Goal: Information Seeking & Learning: Learn about a topic

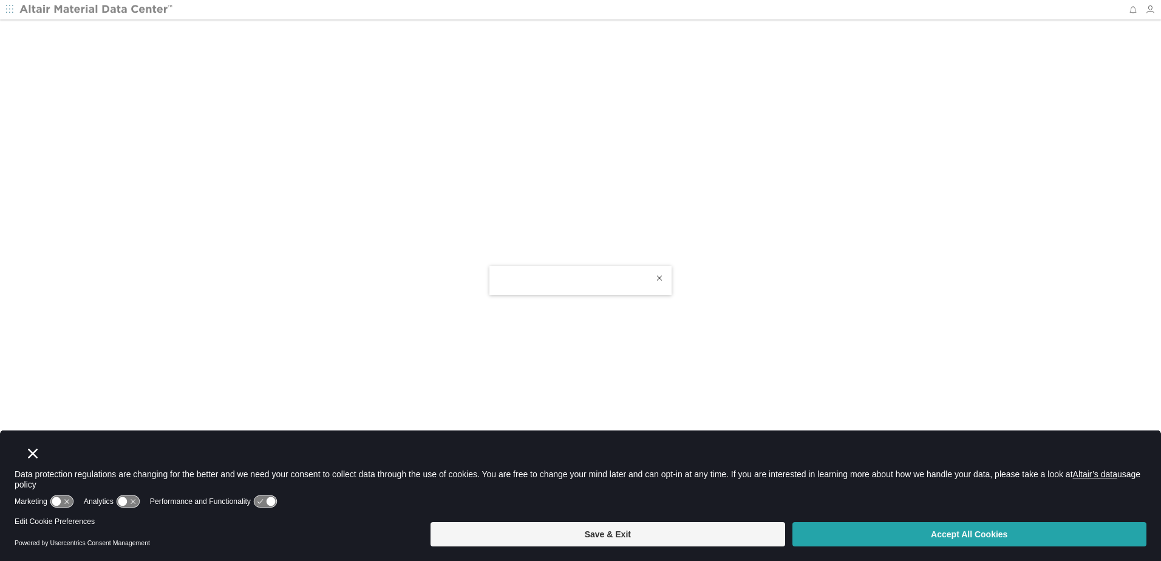
click at [986, 526] on button "Accept All Cookies" at bounding box center [970, 534] width 354 height 24
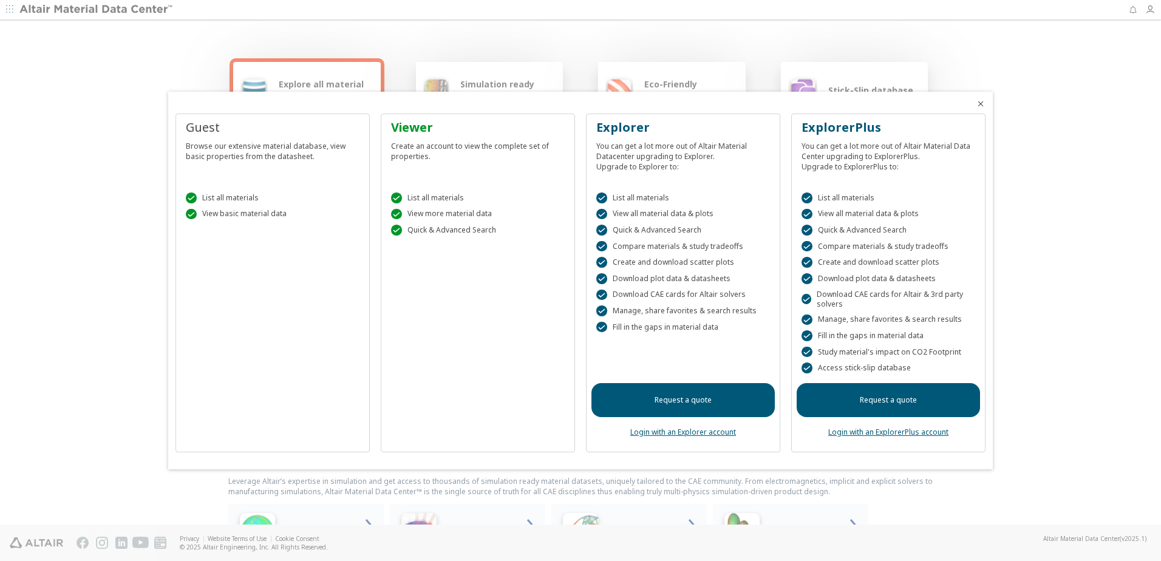
click at [981, 106] on icon "Close" at bounding box center [981, 104] width 10 height 10
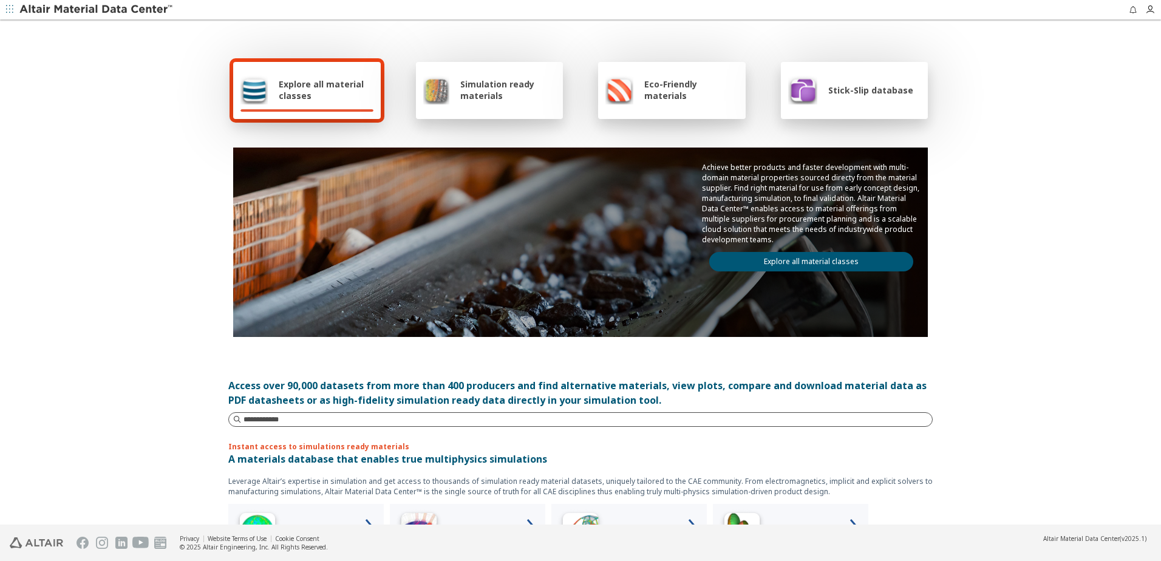
click at [326, 422] on input at bounding box center [588, 420] width 689 height 12
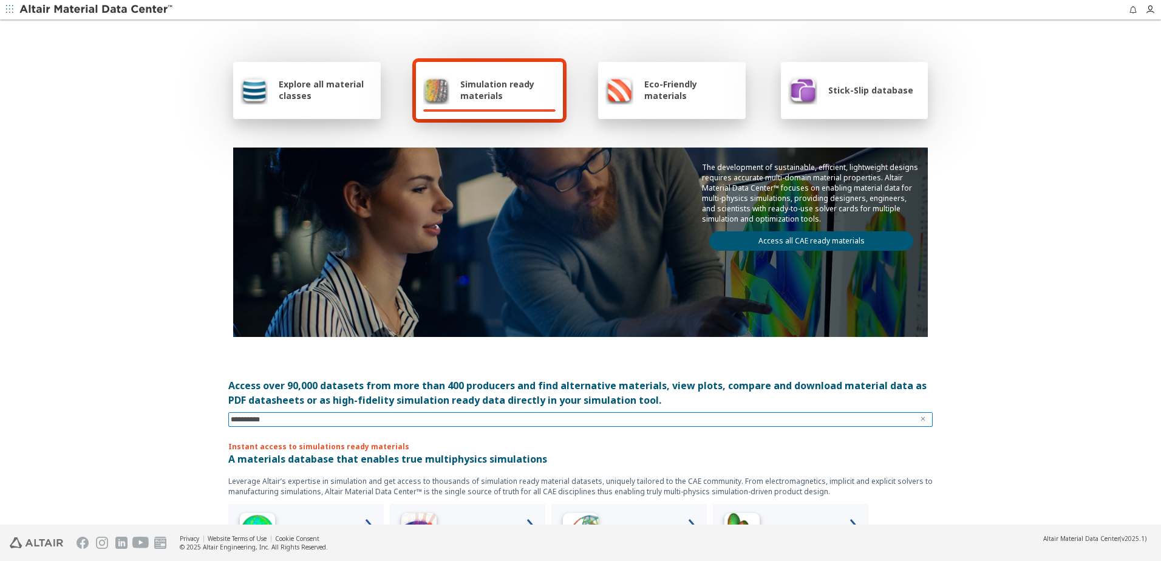
type input "**********"
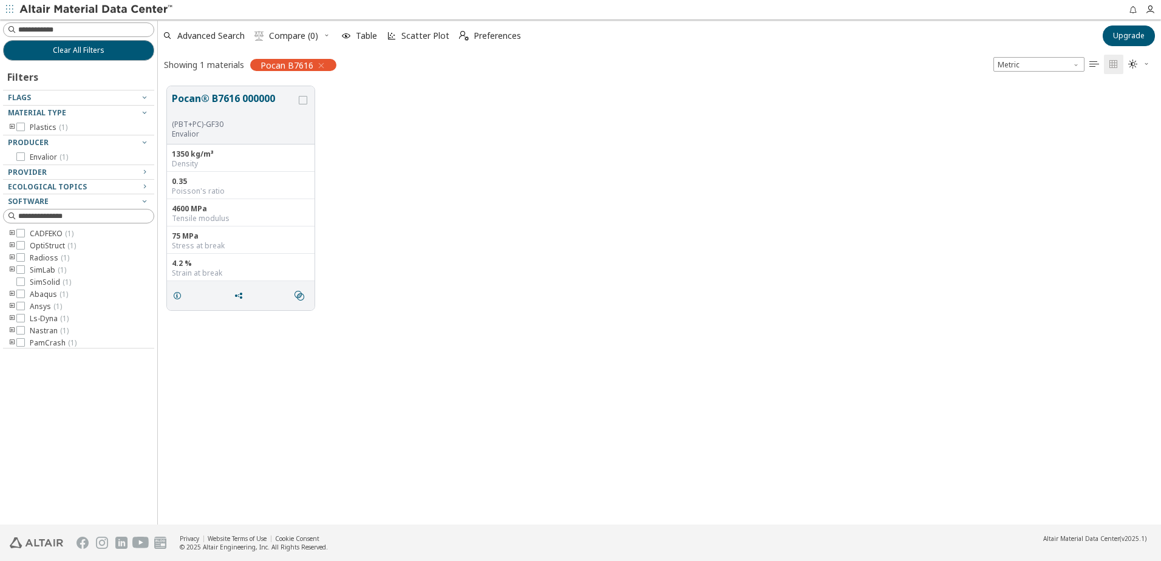
scroll to position [438, 994]
click at [1127, 29] on button "Upgrade" at bounding box center [1129, 36] width 52 height 21
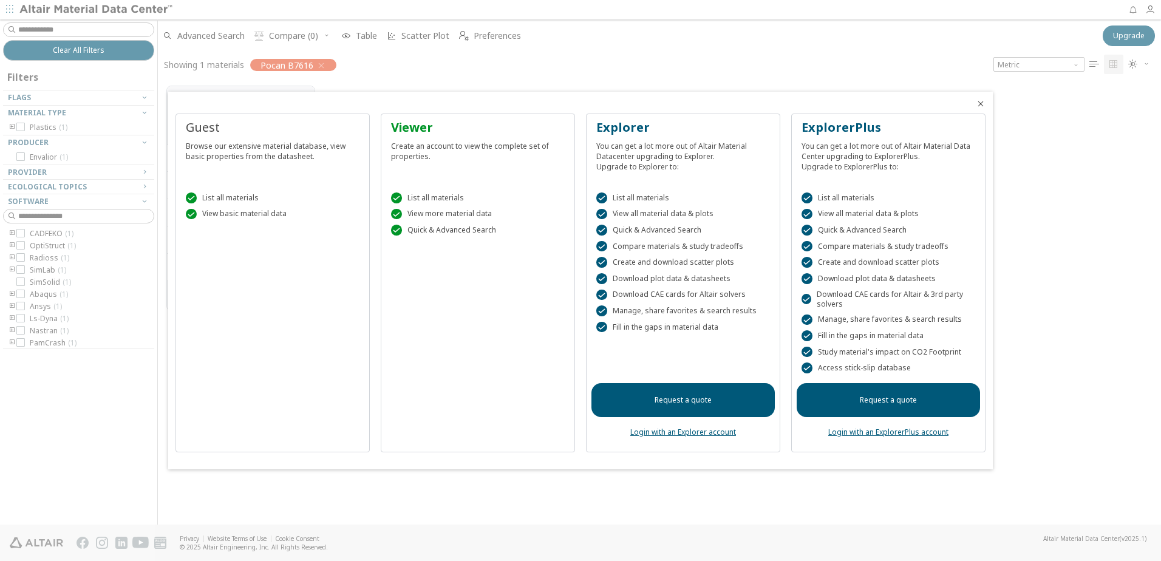
click at [202, 476] on div at bounding box center [580, 280] width 1161 height 561
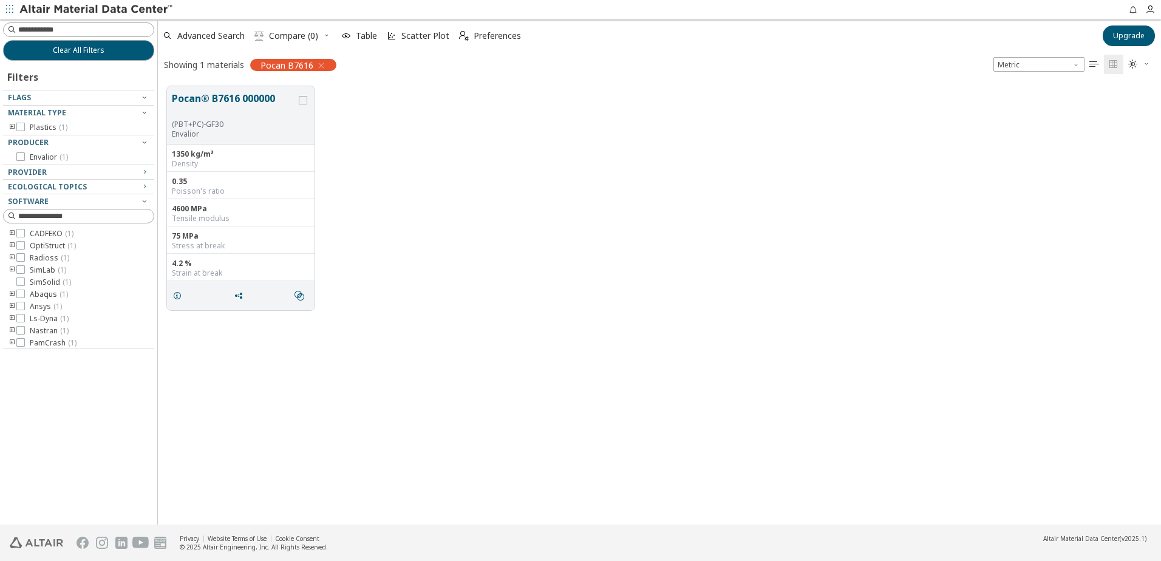
click at [653, 247] on div "Pocan® B7616 000000 (PBT+PC)-GF30 Envalior 1350 kg/m³ Density 0.35 Poisson's ra…" at bounding box center [659, 198] width 1003 height 242
click at [1125, 27] on button "Upgrade" at bounding box center [1129, 36] width 52 height 21
